Goal: Check status: Check status

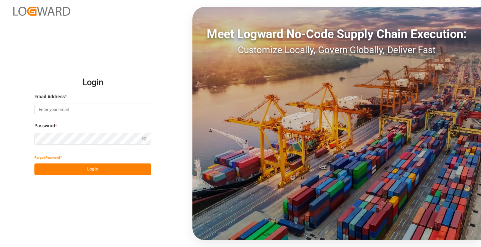
type input "[PERSON_NAME][EMAIL_ADDRESS][DOMAIN_NAME]"
click at [93, 172] on button "Log In" at bounding box center [92, 169] width 117 height 12
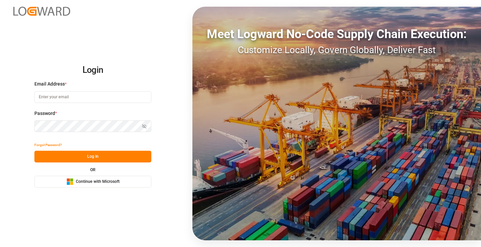
type input "[PERSON_NAME][EMAIL_ADDRESS][DOMAIN_NAME]"
click at [95, 158] on button "Log In" at bounding box center [92, 156] width 117 height 12
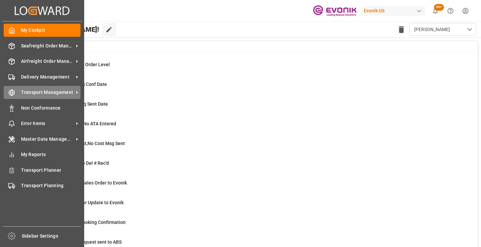
click at [14, 92] on icon at bounding box center [11, 92] width 7 height 7
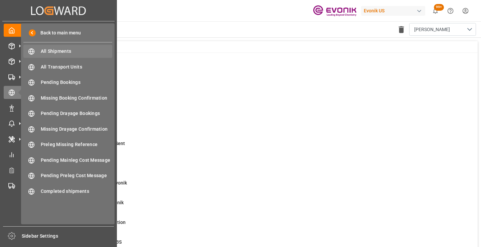
click at [50, 50] on span "All Shipments" at bounding box center [77, 51] width 72 height 7
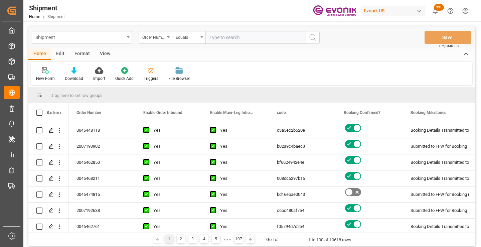
click at [231, 38] on input "text" at bounding box center [255, 37] width 100 height 13
type input "2006954428"
click at [308, 40] on icon "search button" at bounding box center [312, 37] width 8 height 8
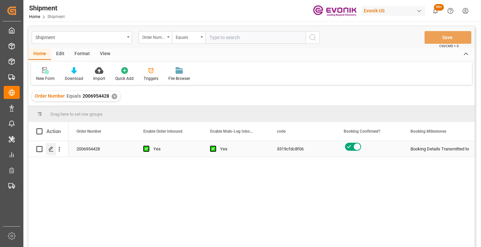
click at [51, 148] on polygon "Press SPACE to select this row." at bounding box center [50, 148] width 3 height 3
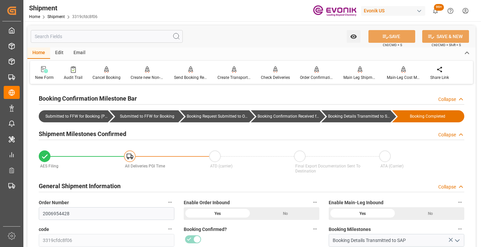
click at [141, 35] on input "text" at bounding box center [107, 36] width 152 height 13
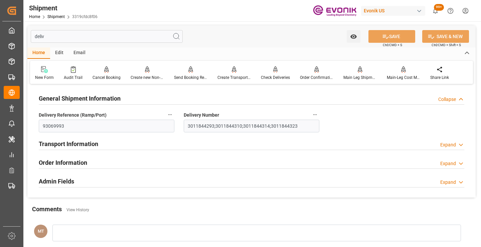
type input "deliv"
